Goal: Task Accomplishment & Management: Use online tool/utility

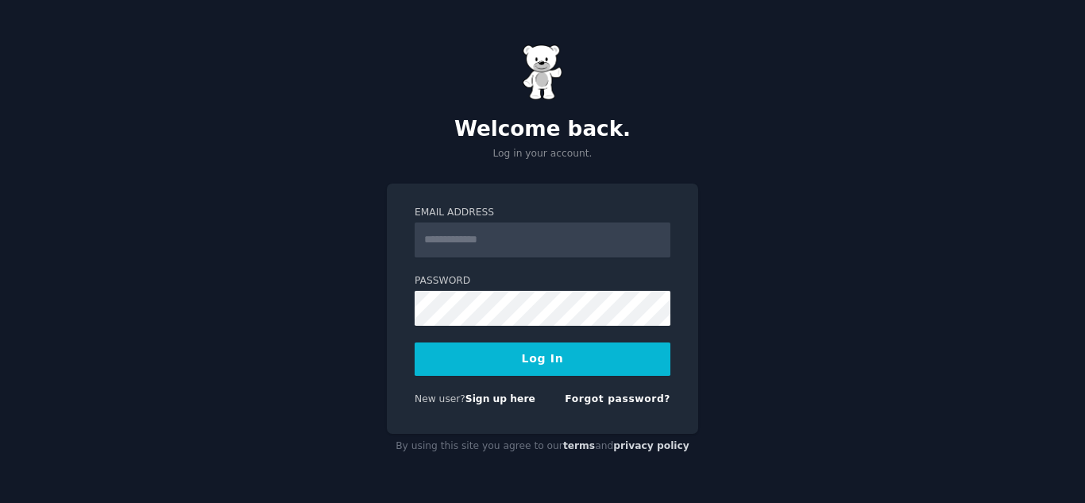
type input "**********"
click at [465, 353] on button "Log In" at bounding box center [543, 358] width 256 height 33
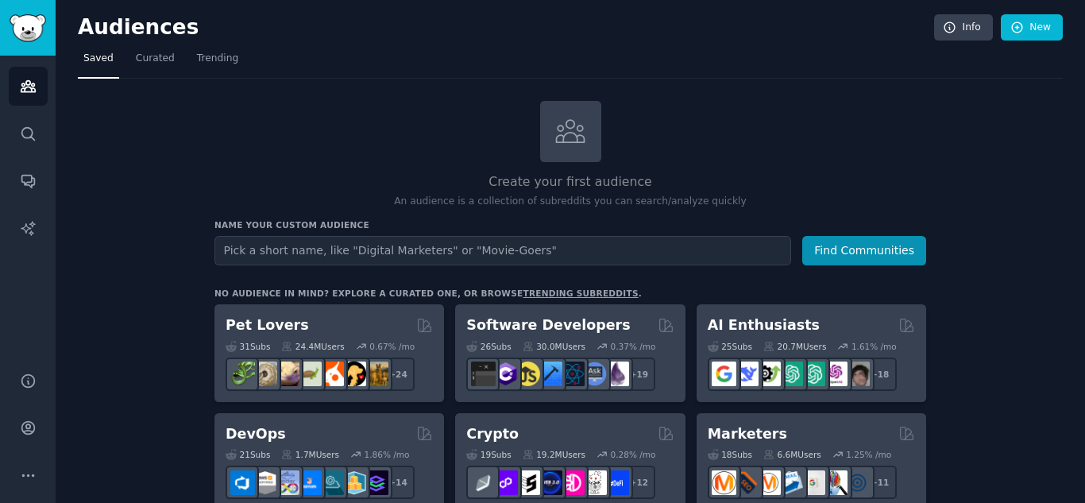
click at [361, 249] on input "text" at bounding box center [502, 250] width 577 height 29
type input "b"
type input "startup leaders"
click at [802, 236] on button "Find Communities" at bounding box center [864, 250] width 124 height 29
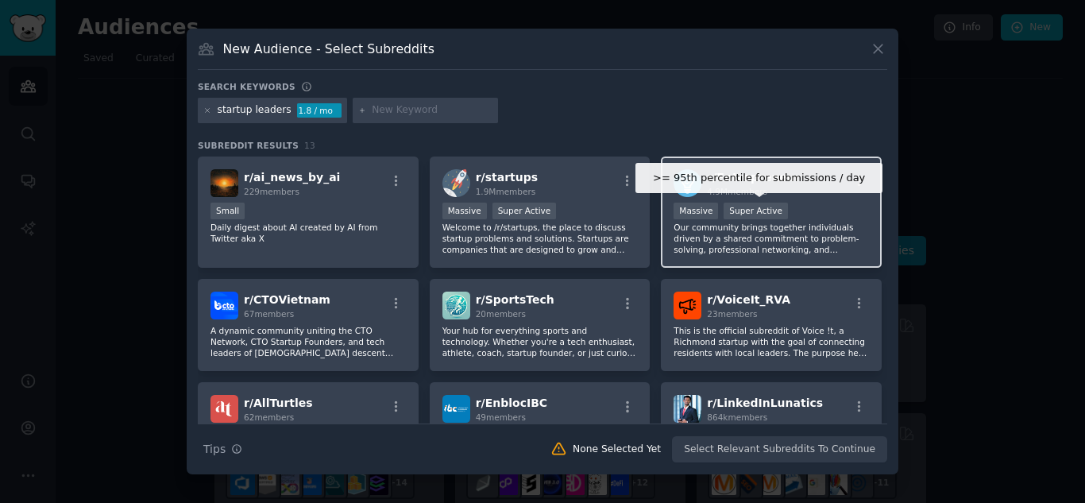
click at [767, 205] on div "Super Active" at bounding box center [756, 211] width 64 height 17
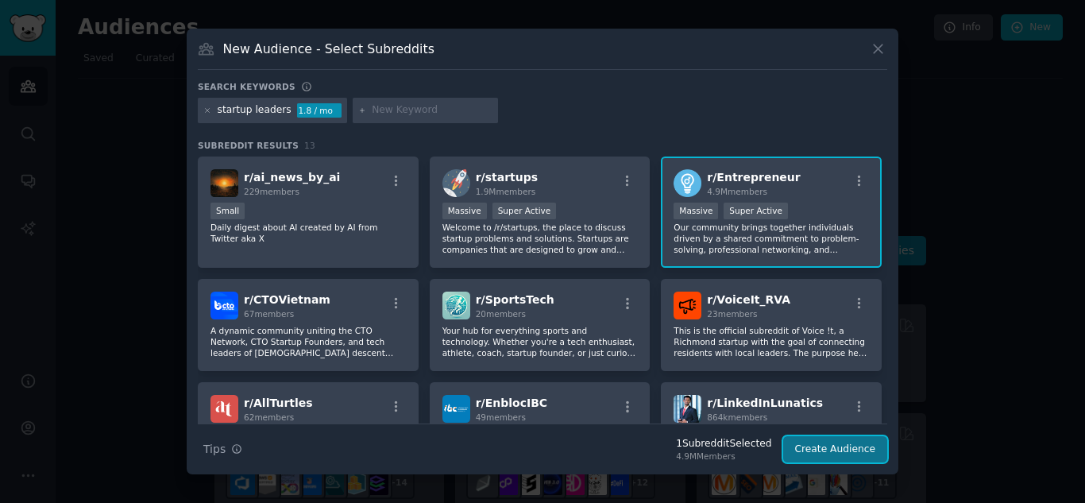
click at [852, 441] on button "Create Audience" at bounding box center [835, 449] width 105 height 27
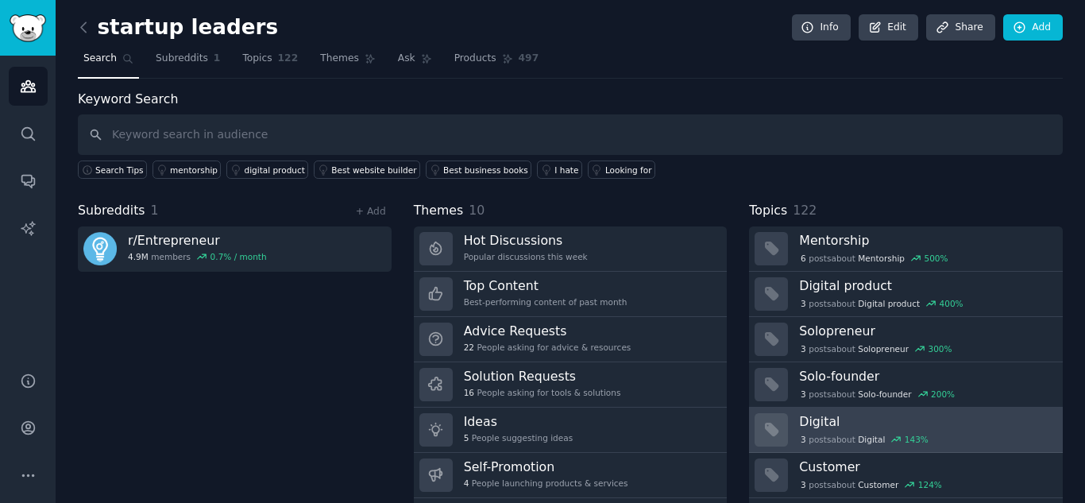
scroll to position [45, 0]
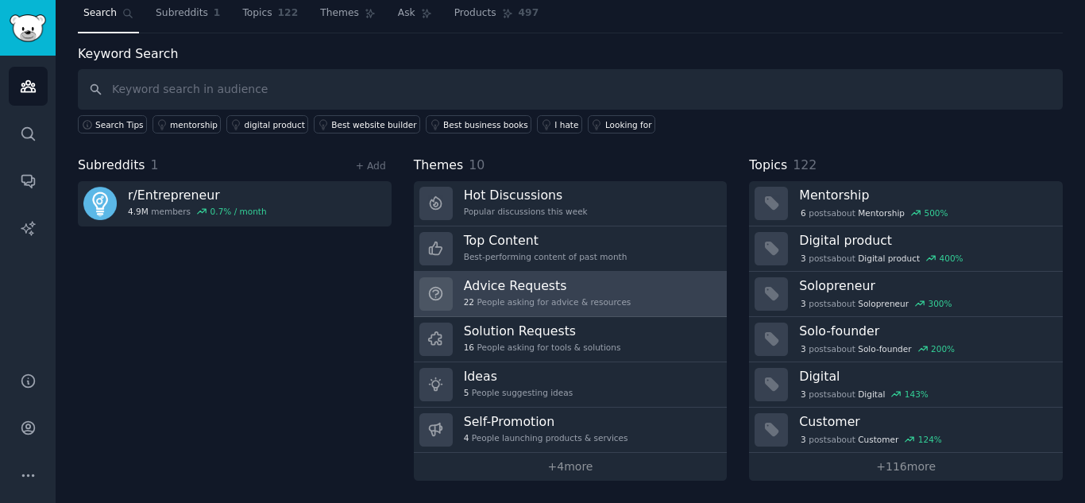
click at [554, 293] on h3 "Advice Requests" at bounding box center [548, 285] width 168 height 17
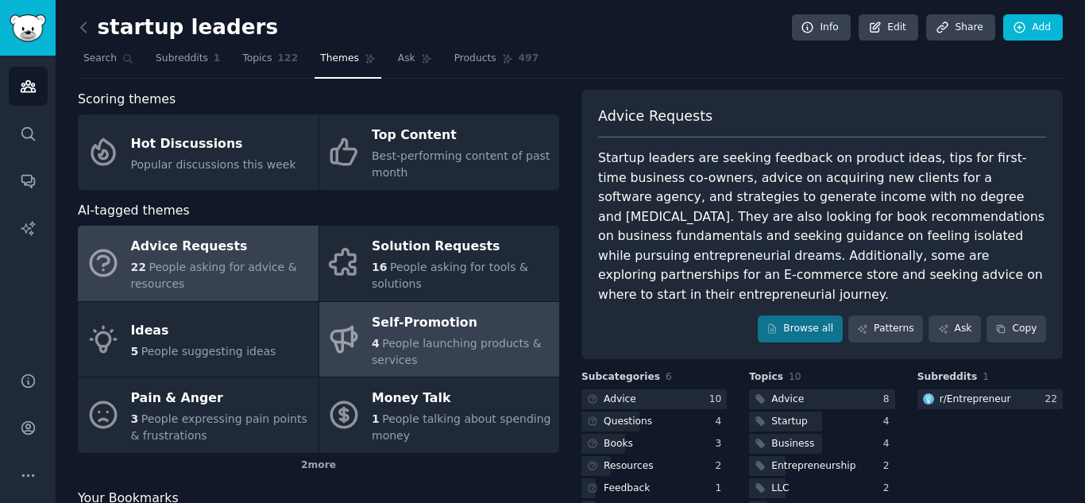
click at [364, 225] on div "AI-tagged themes Advice Requests 22 People asking for advice & resources Soluti…" at bounding box center [318, 339] width 481 height 277
click at [380, 337] on span "People launching products & services" at bounding box center [457, 351] width 170 height 29
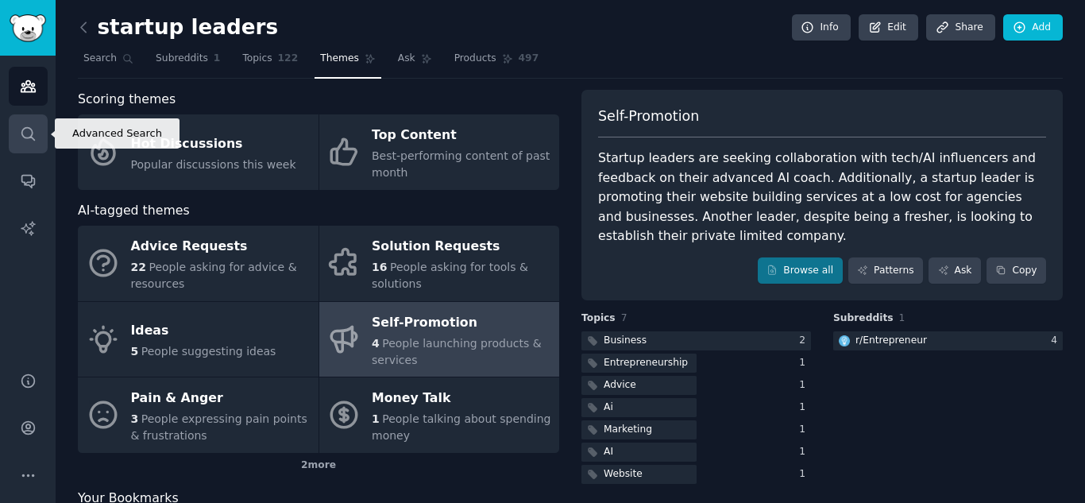
click at [34, 132] on icon "Sidebar" at bounding box center [28, 134] width 17 height 17
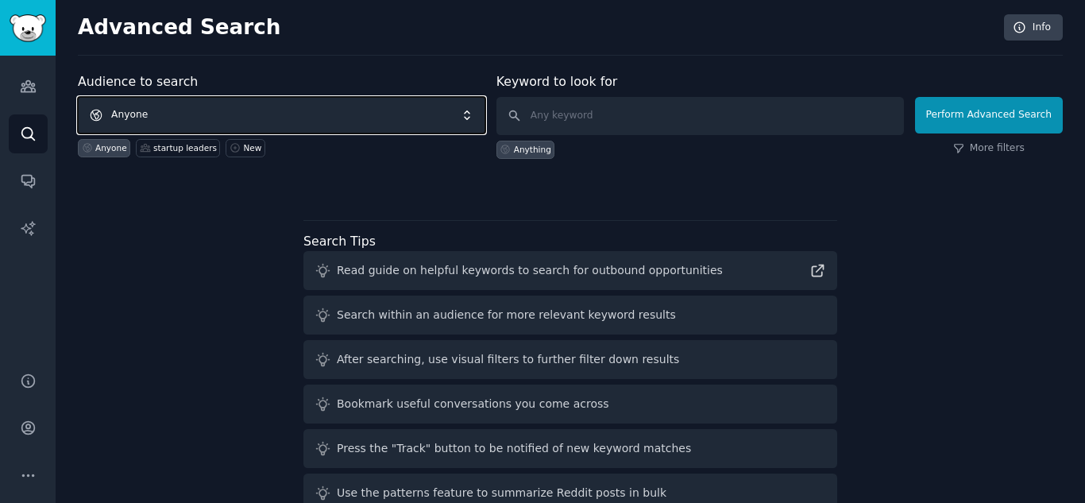
click at [226, 117] on span "Anyone" at bounding box center [282, 115] width 408 height 37
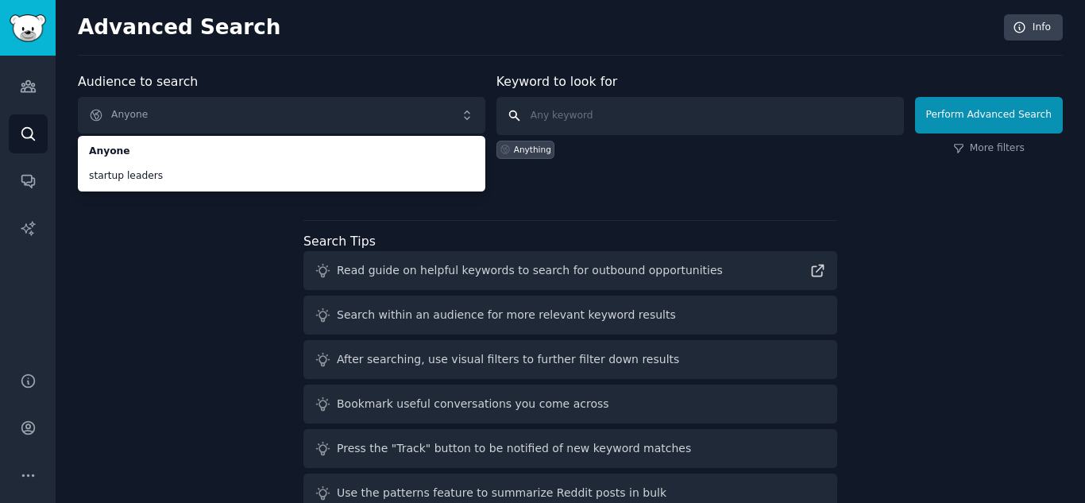
click at [570, 126] on input "text" at bounding box center [700, 116] width 408 height 38
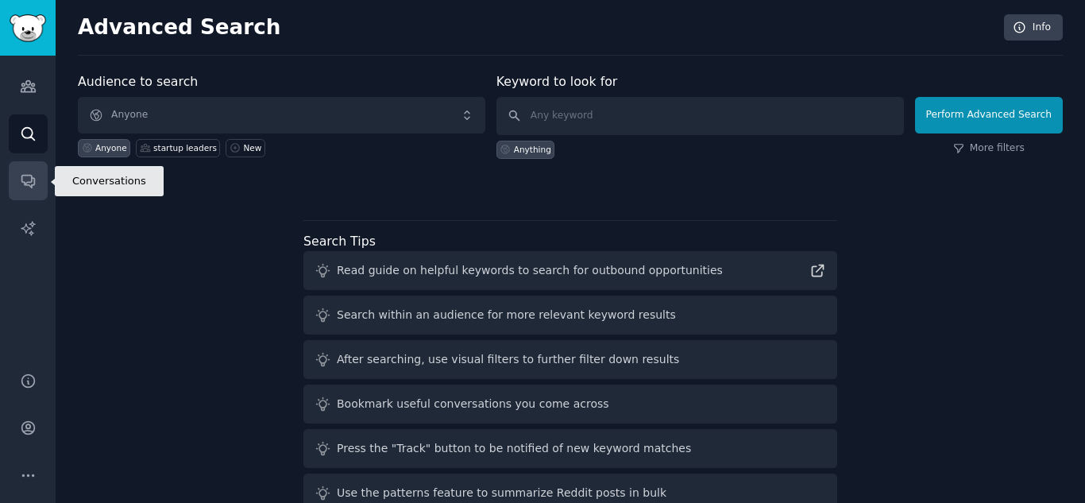
click at [33, 186] on icon "Sidebar" at bounding box center [28, 180] width 17 height 17
